Goal: Task Accomplishment & Management: Use online tool/utility

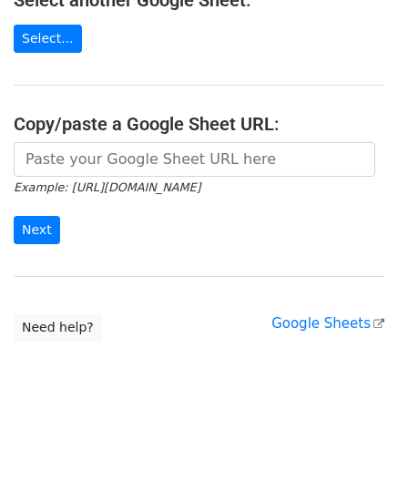
scroll to position [239, 0]
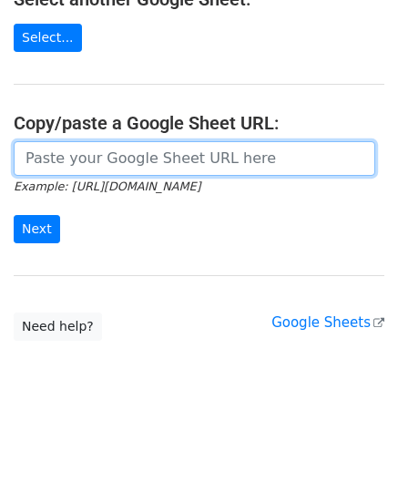
drag, startPoint x: 77, startPoint y: 159, endPoint x: 97, endPoint y: 145, distance: 24.8
click at [77, 159] on input "url" at bounding box center [195, 158] width 362 height 35
paste input "[URL][DOMAIN_NAME]"
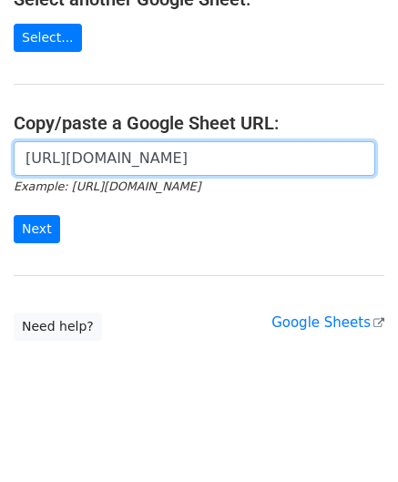
scroll to position [0, 394]
type input "[URL][DOMAIN_NAME]"
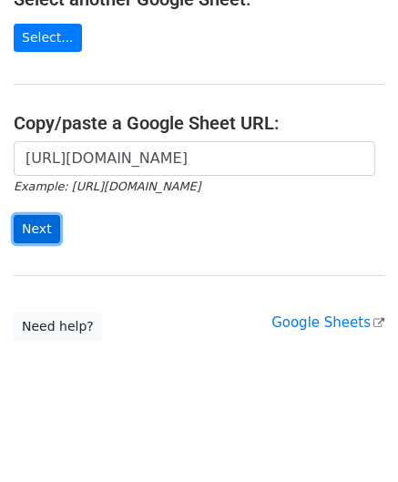
click at [42, 215] on input "Next" at bounding box center [37, 229] width 46 height 28
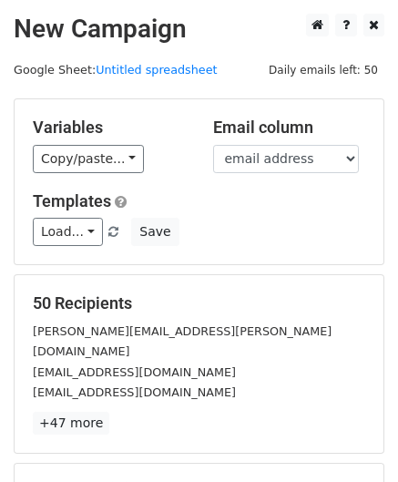
scroll to position [222, 0]
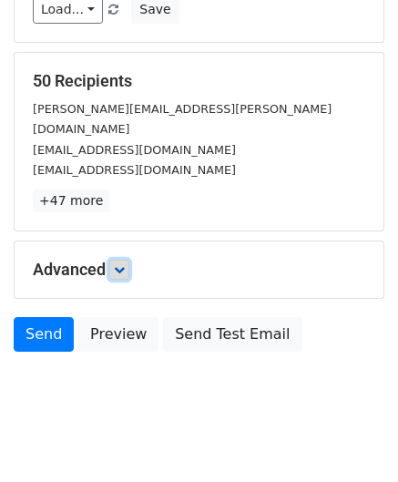
click at [128, 260] on link at bounding box center [119, 270] width 20 height 20
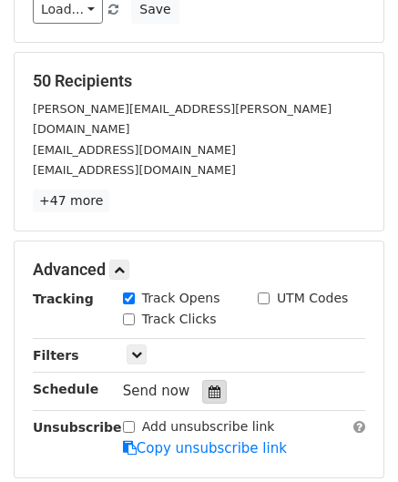
click at [210, 385] on icon at bounding box center [215, 391] width 12 height 13
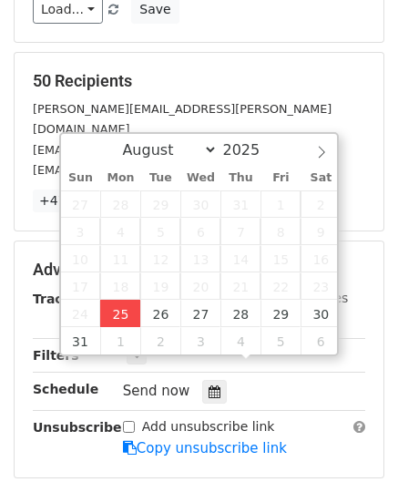
type input "2025-08-25 12:00"
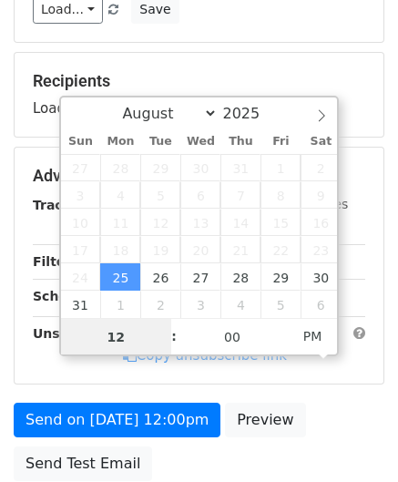
paste input "Hour"
type input "2"
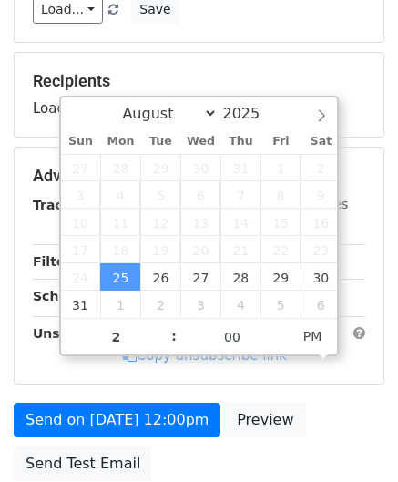
type input "2025-08-25 14:00"
